Goal: Transaction & Acquisition: Purchase product/service

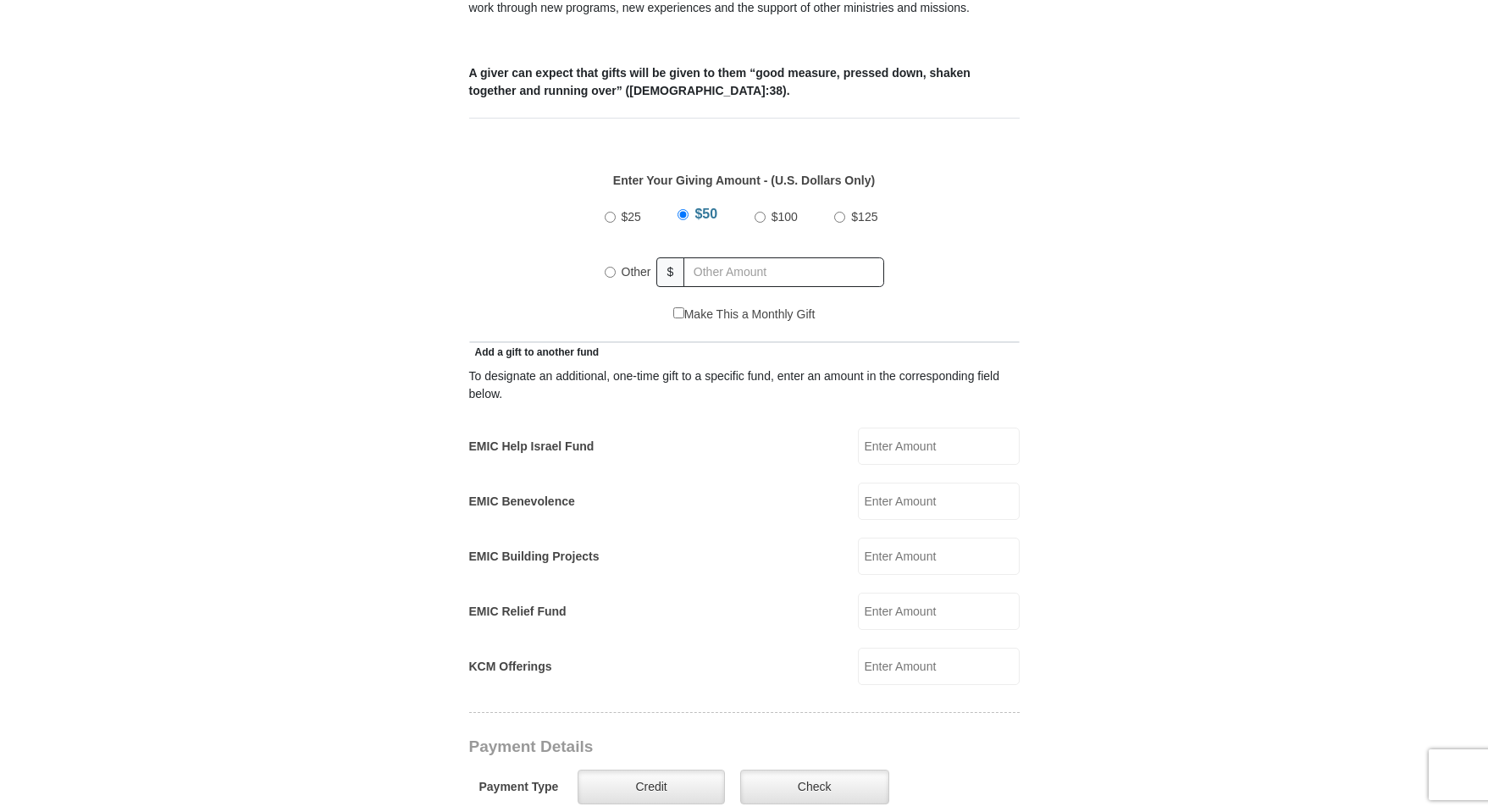
scroll to position [677, 0]
click at [610, 265] on input "Other" at bounding box center [610, 270] width 11 height 11
radio input "true"
click at [710, 255] on input "text" at bounding box center [787, 270] width 194 height 29
type input "2"
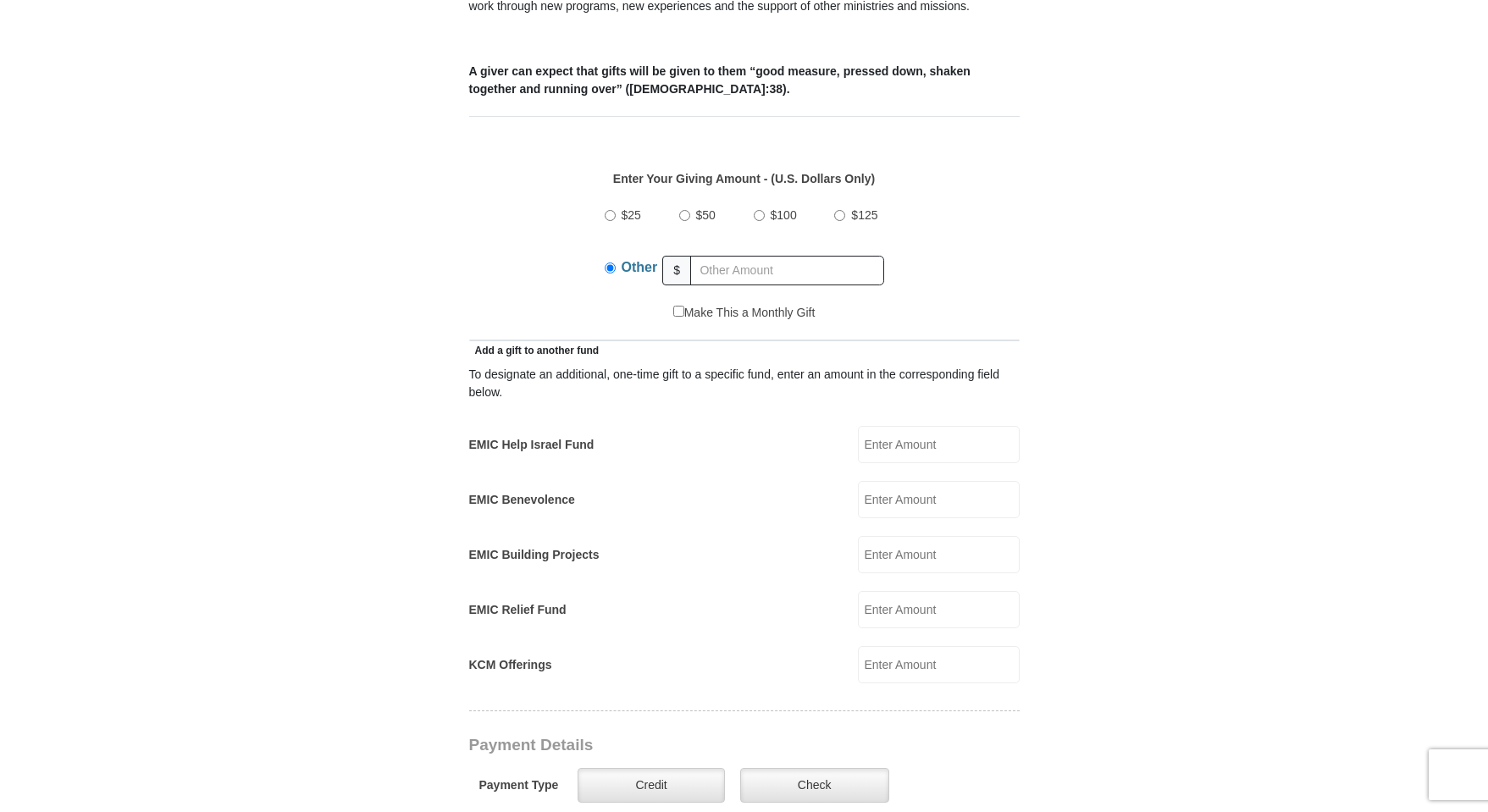
click at [903, 484] on input "EMIC Benevolence" at bounding box center [939, 499] width 162 height 38
type input "265.00"
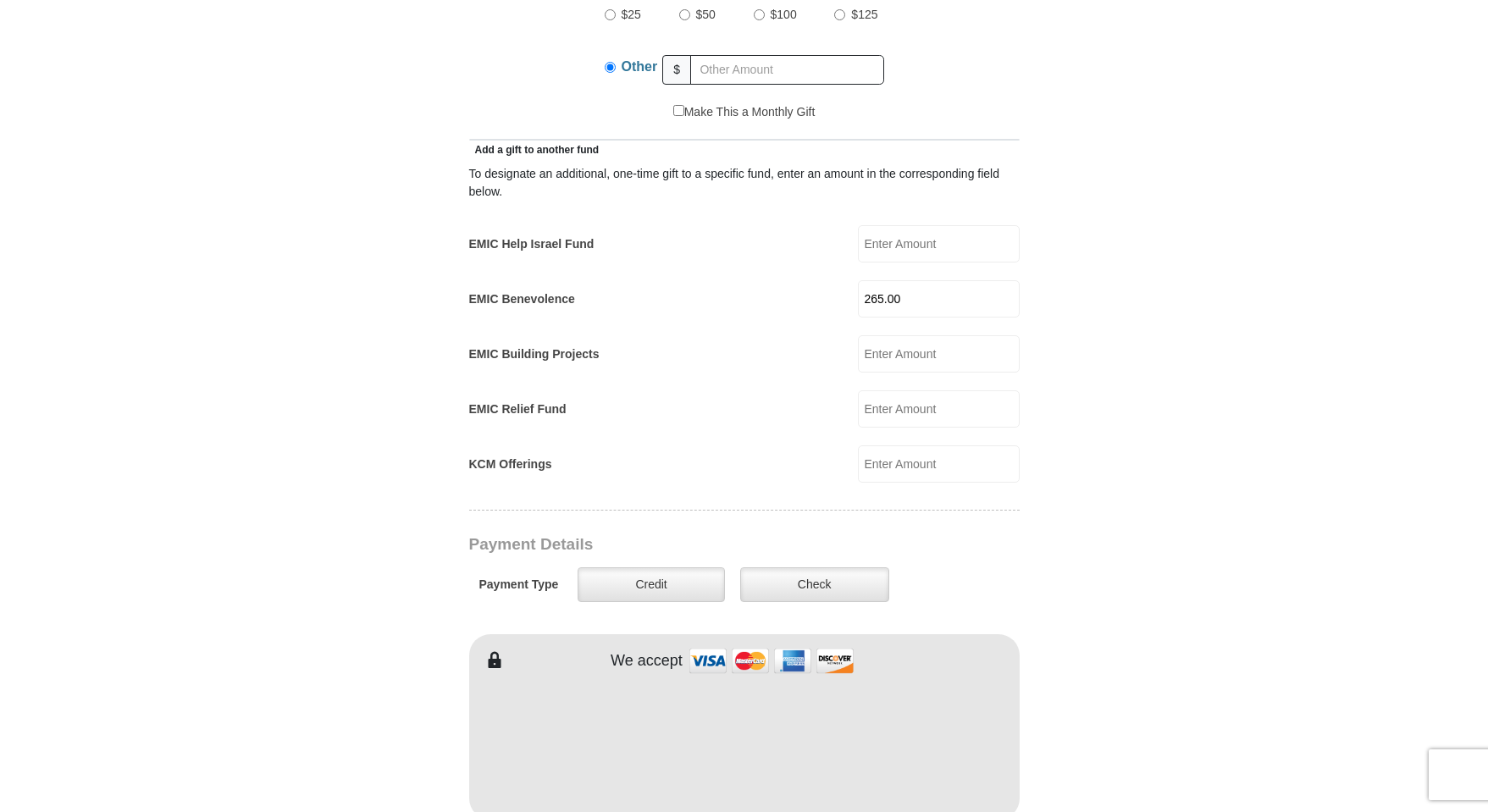
scroll to position [931, 0]
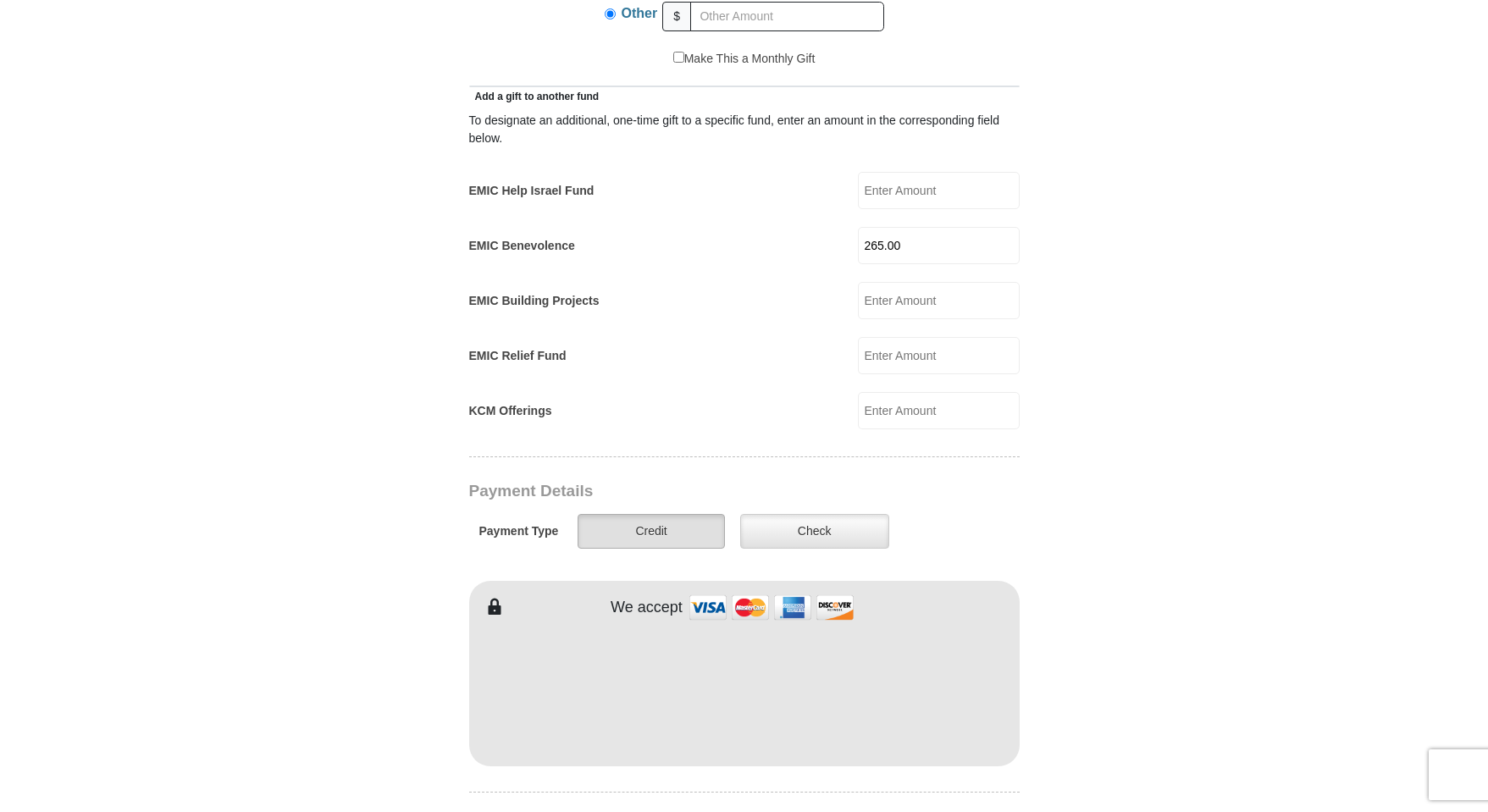
click at [646, 513] on label "Credit" at bounding box center [650, 531] width 146 height 35
click at [0, 0] on input "Credit" at bounding box center [0, 0] width 0 height 0
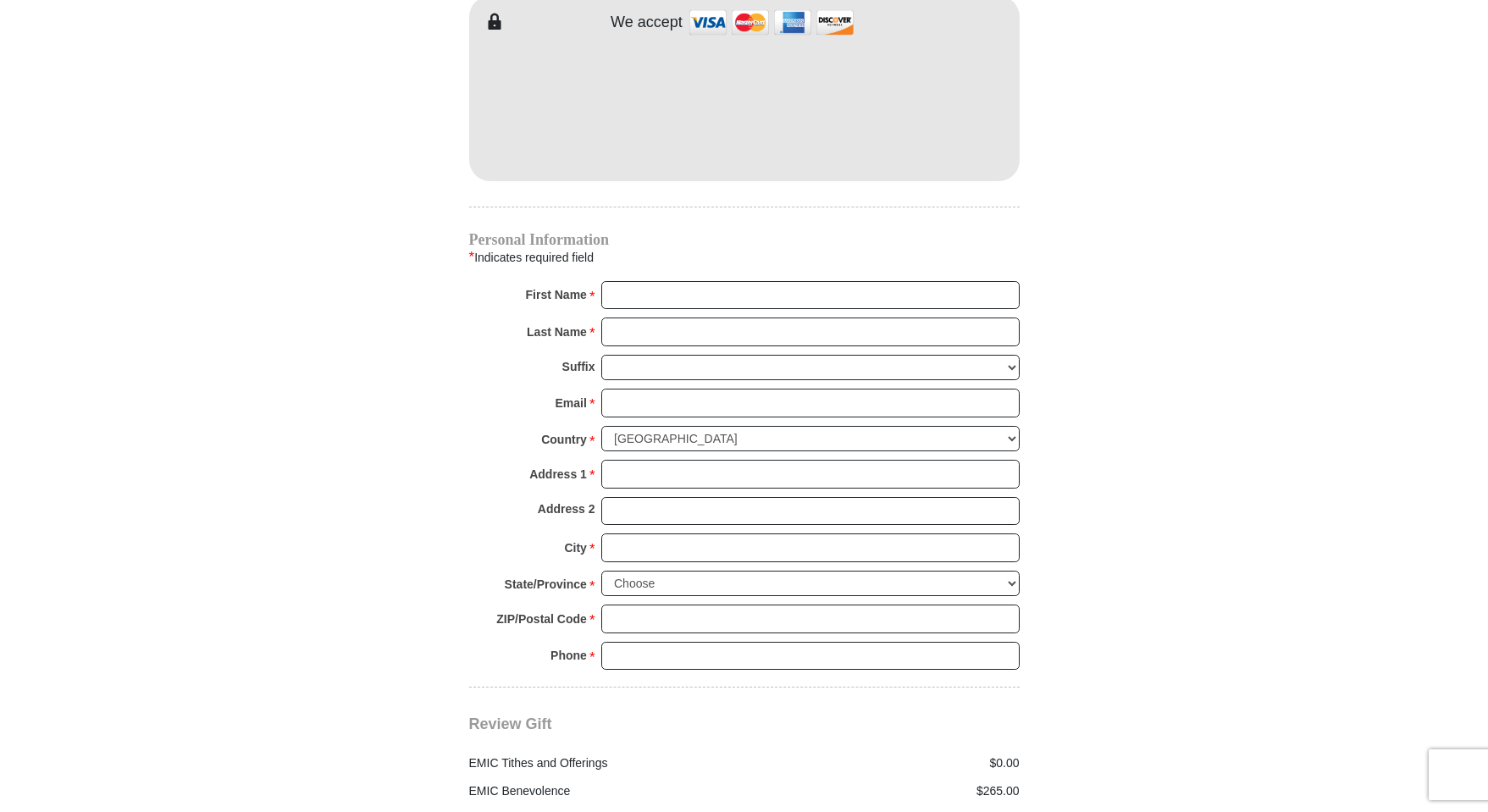
scroll to position [1524, 0]
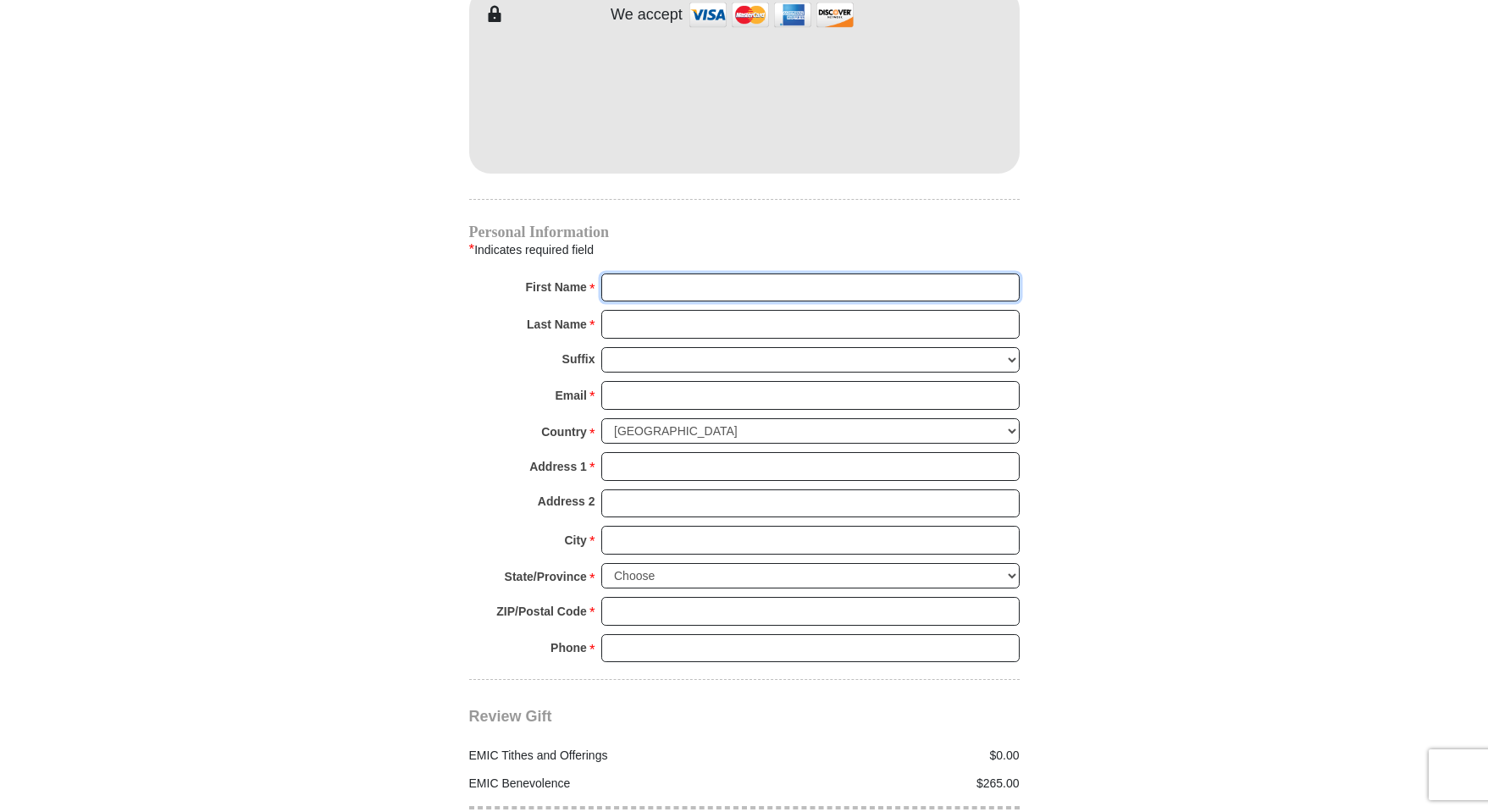
click at [620, 274] on input "First Name *" at bounding box center [810, 288] width 418 height 28
type input "[PERSON_NAME]"
click at [643, 310] on input "Last Name *" at bounding box center [810, 323] width 418 height 28
type input "[PERSON_NAME]"
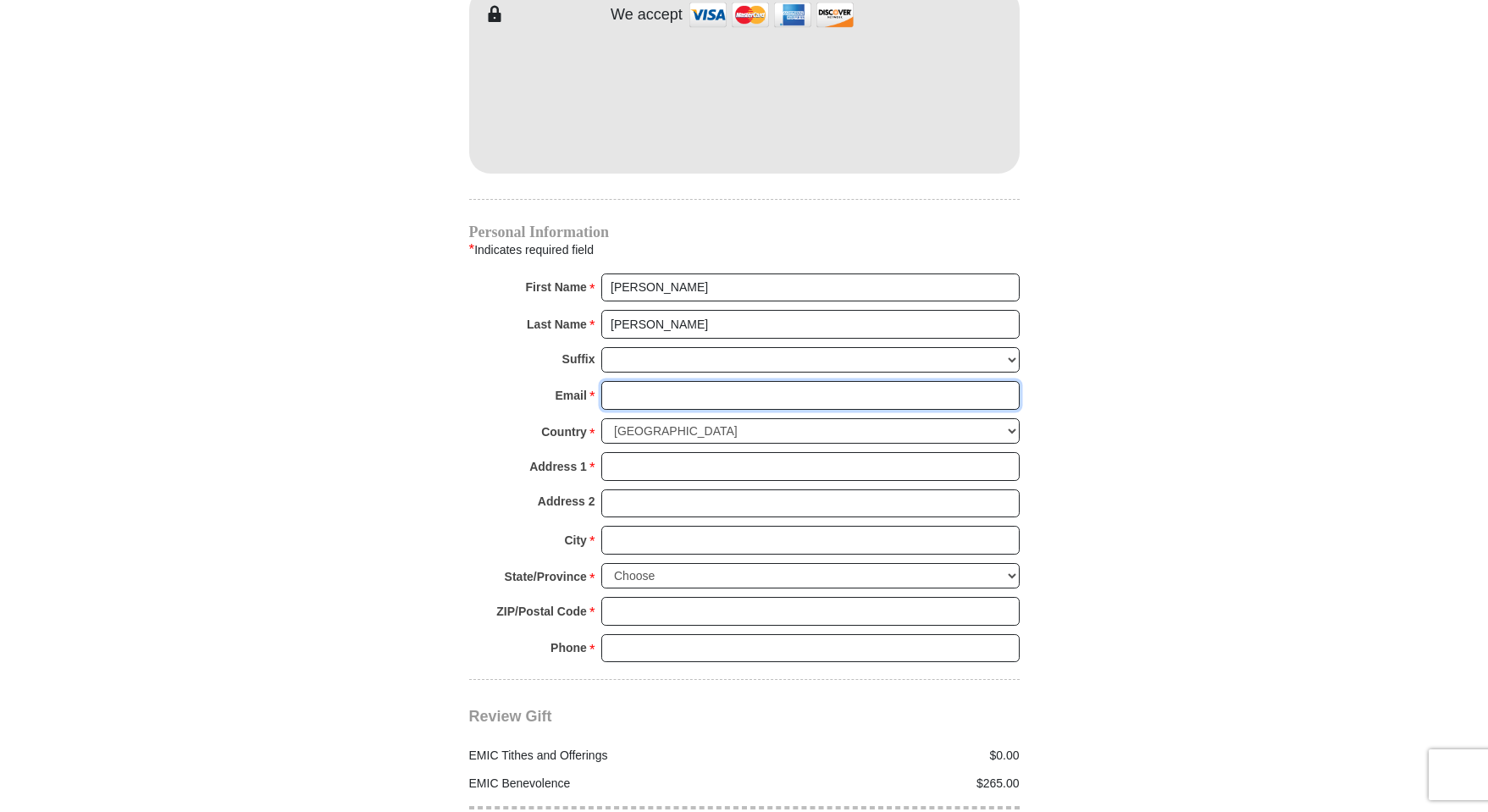
click at [620, 381] on input "Email *" at bounding box center [810, 395] width 418 height 28
type input "[EMAIL_ADDRESS][DOMAIN_NAME]"
type input "[STREET_ADDRESS][PERSON_NAME]"
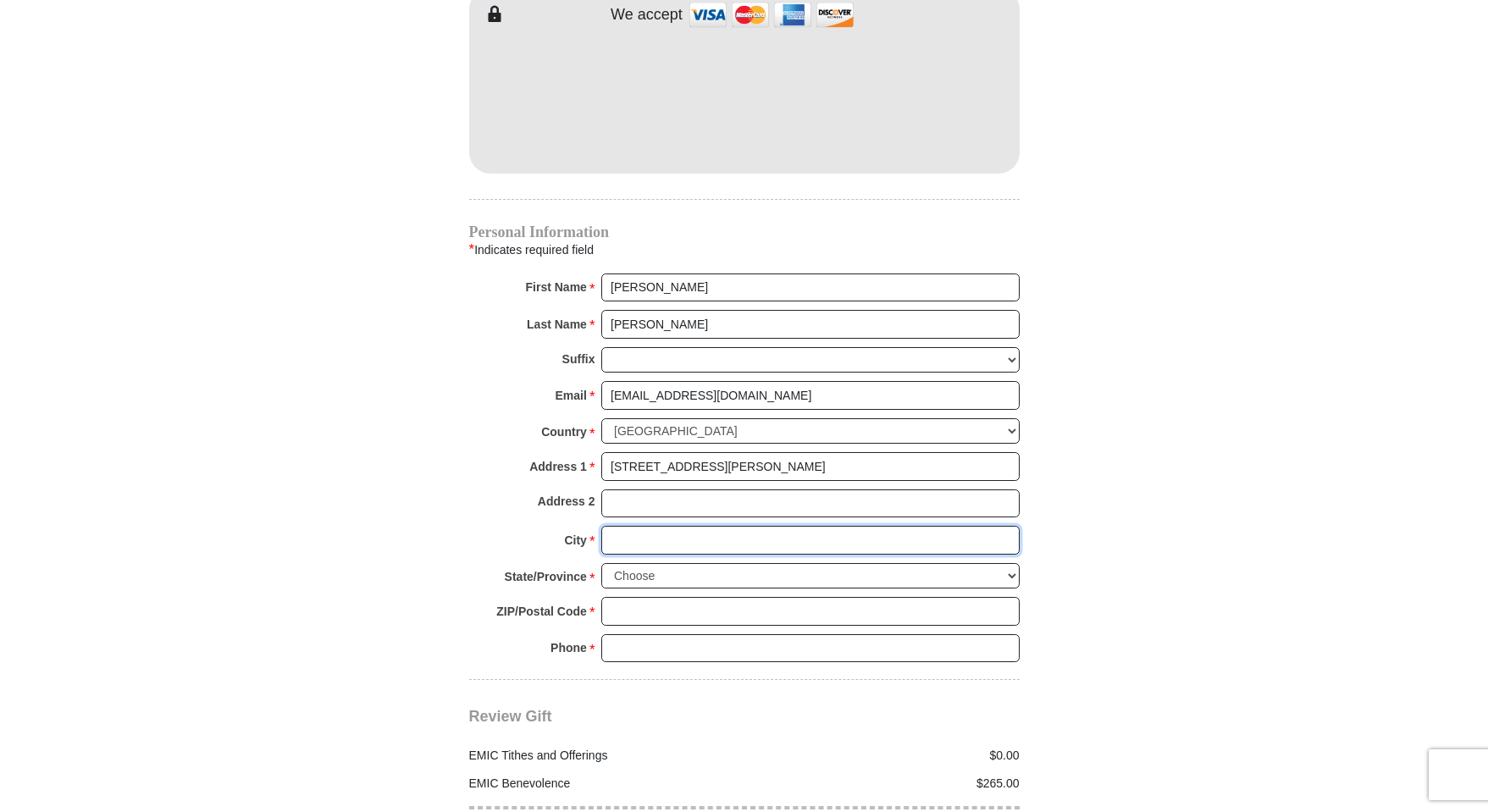
type input "Lufkin"
select select "[GEOGRAPHIC_DATA]"
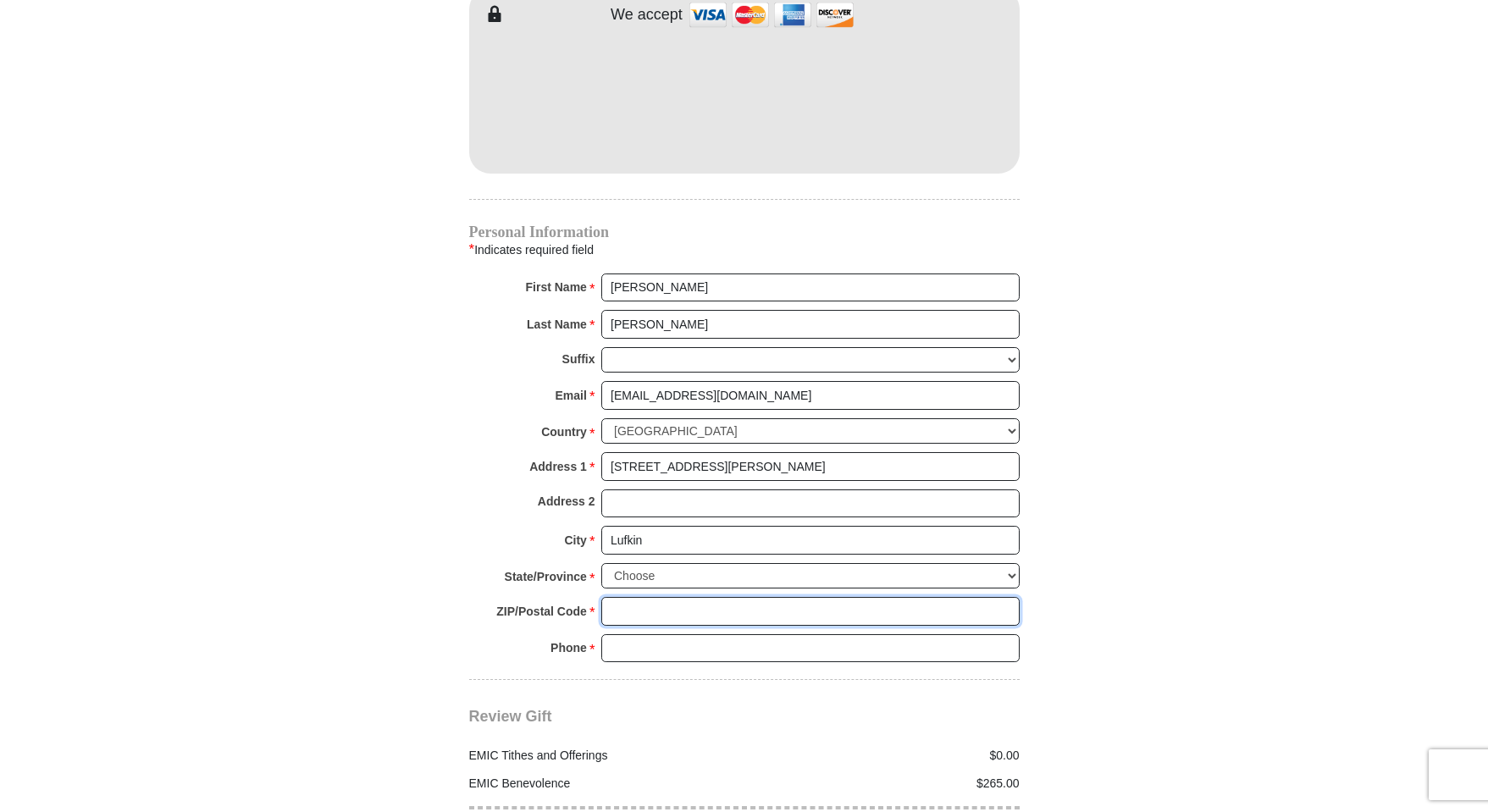
type input "75901-7910"
type input "9362290796"
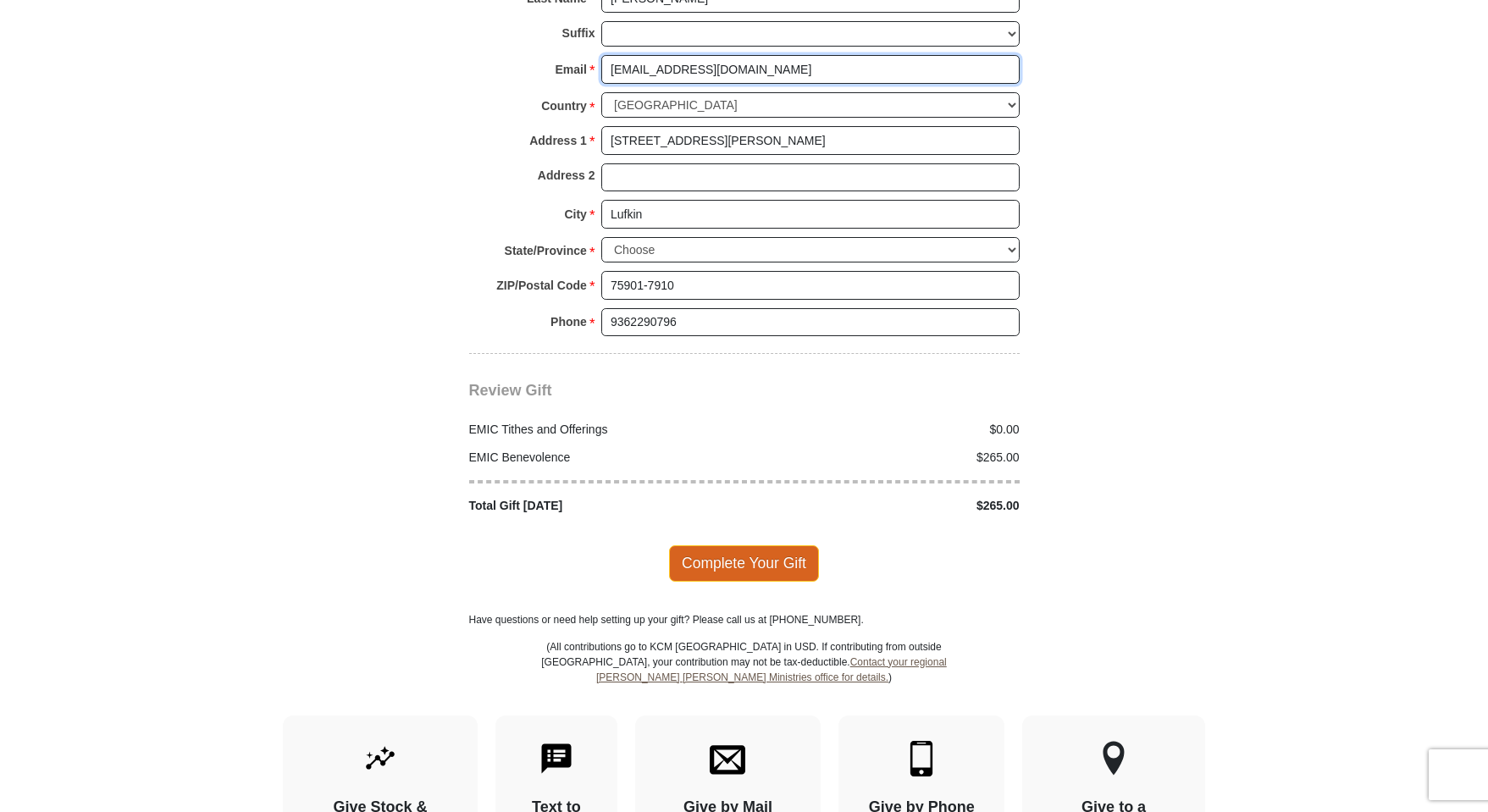
scroll to position [1862, 0]
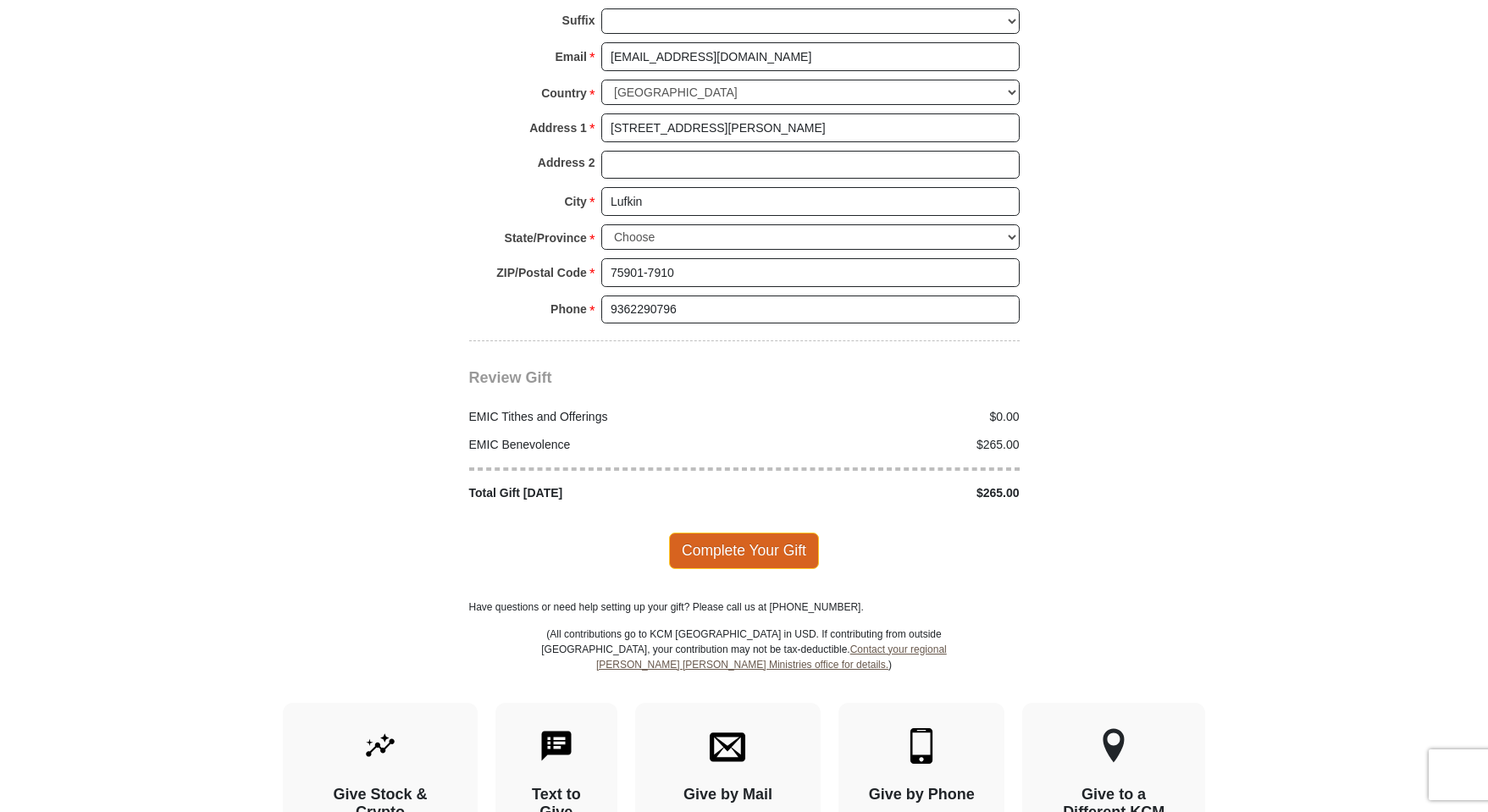
click at [733, 534] on span "Complete Your Gift" at bounding box center [744, 550] width 150 height 36
